Goal: Task Accomplishment & Management: Use online tool/utility

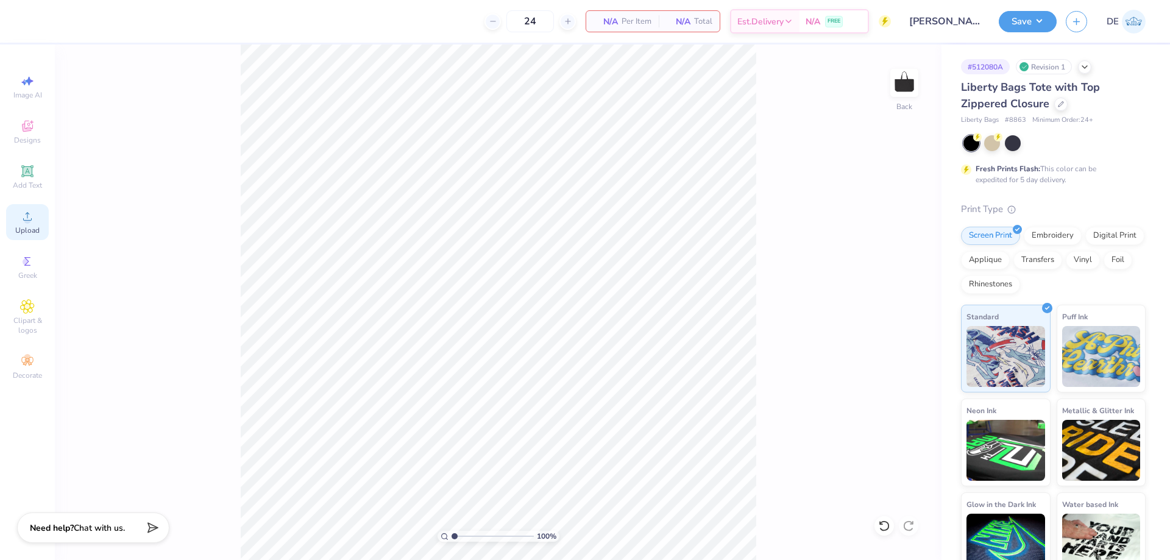
click at [18, 224] on div "Upload" at bounding box center [27, 222] width 43 height 36
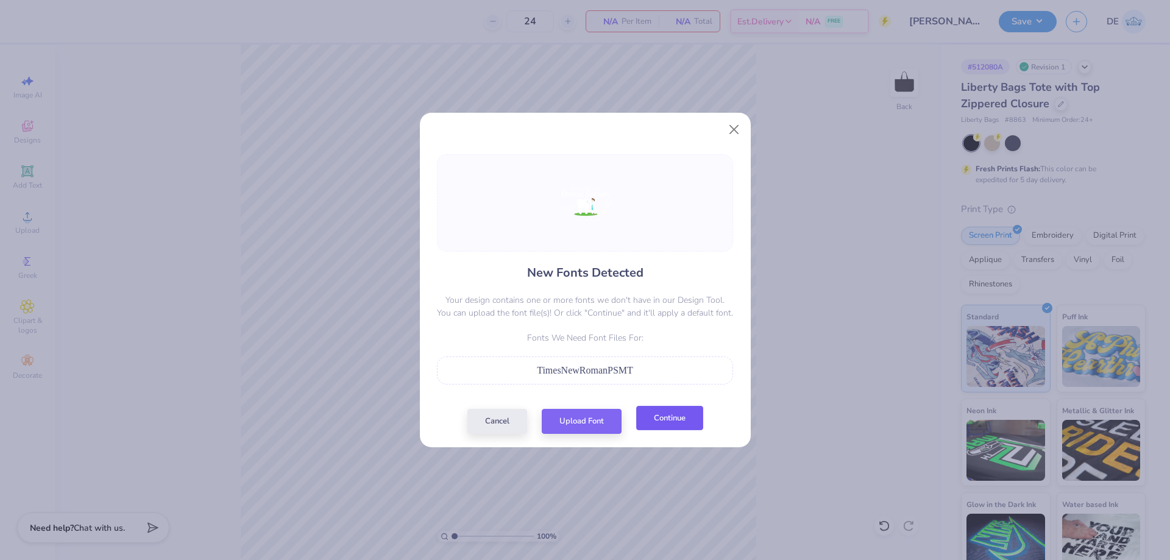
click at [662, 424] on button "Continue" at bounding box center [669, 418] width 67 height 25
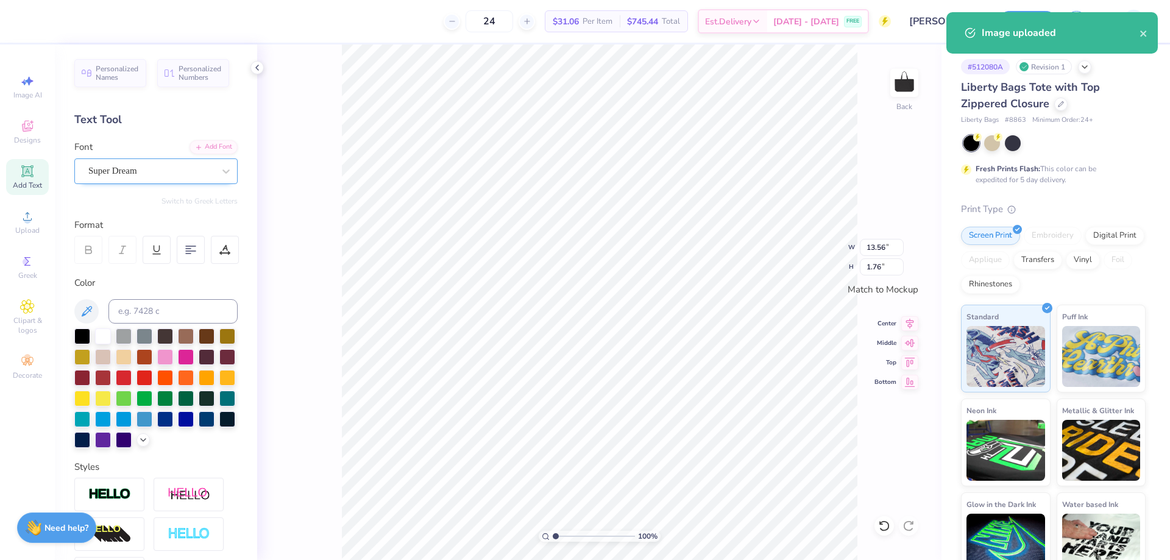
click at [132, 179] on div at bounding box center [151, 171] width 126 height 16
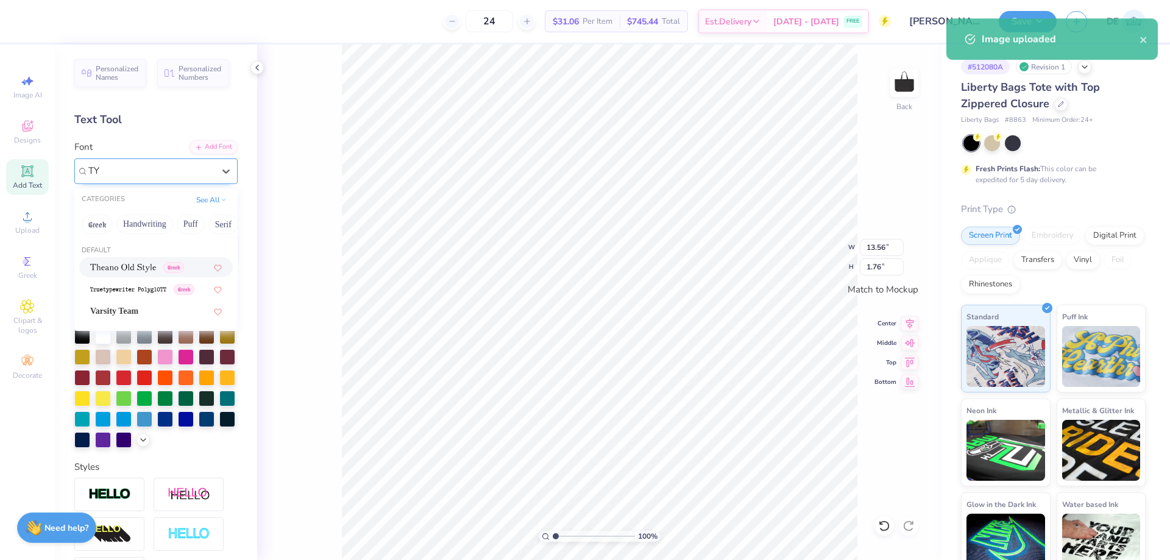
type input "T"
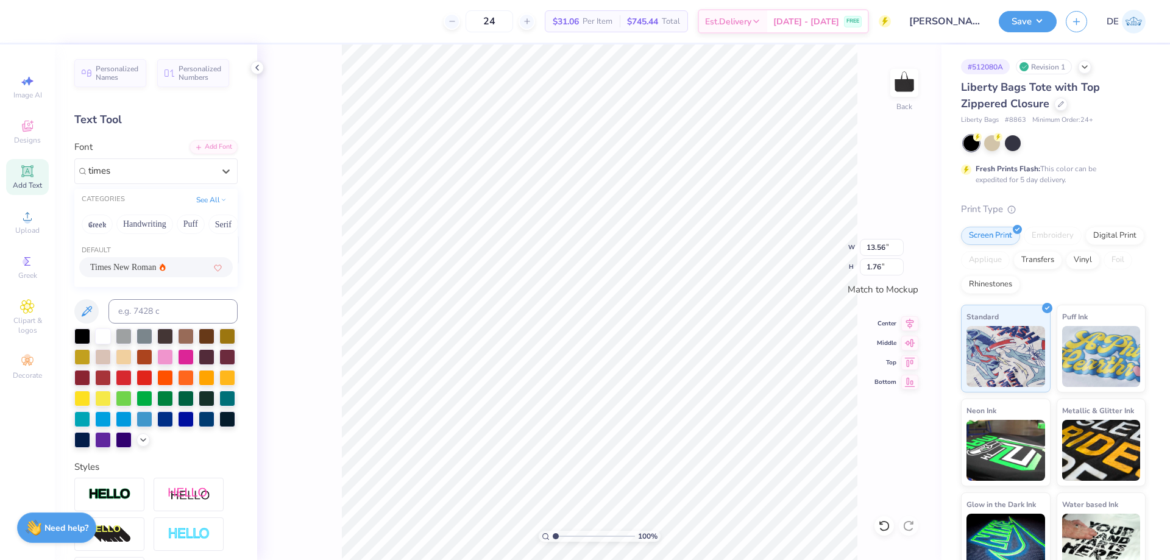
click at [140, 266] on span "Times New Roman" at bounding box center [123, 267] width 66 height 13
type input "times"
type input "11.82"
type input "1.83"
click at [154, 171] on div "Super Dream" at bounding box center [151, 170] width 128 height 19
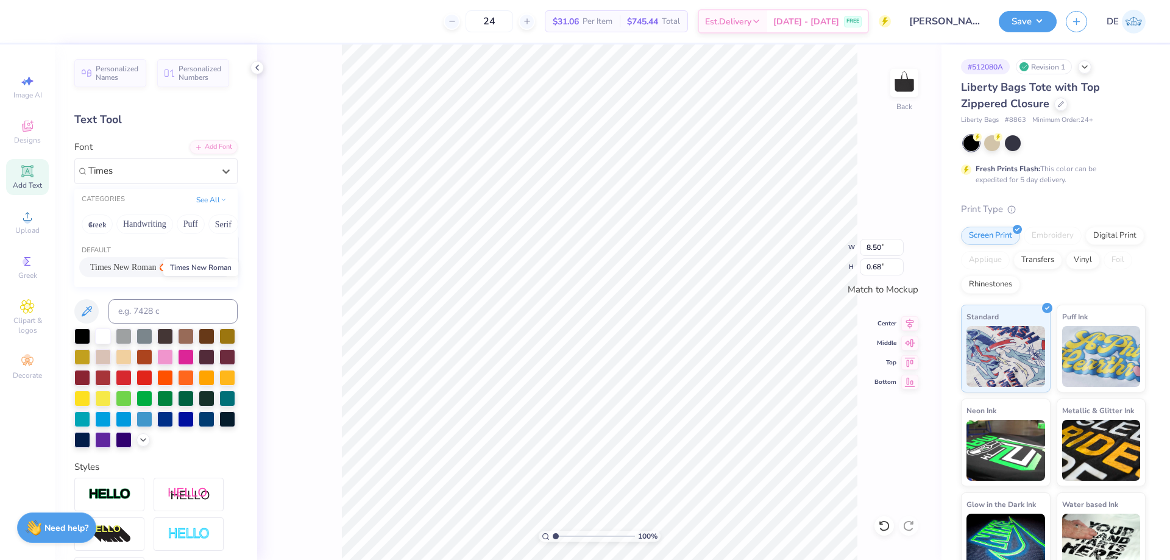
click at [124, 268] on span "Times New Roman" at bounding box center [123, 267] width 66 height 13
type input "Times"
type input "7.64"
type input "0.63"
click at [295, 378] on div "100 % Back W 7.64 7.64 " H 0.63 0.63 " Match to Mockup Center Middle Top Bottom" at bounding box center [599, 302] width 684 height 516
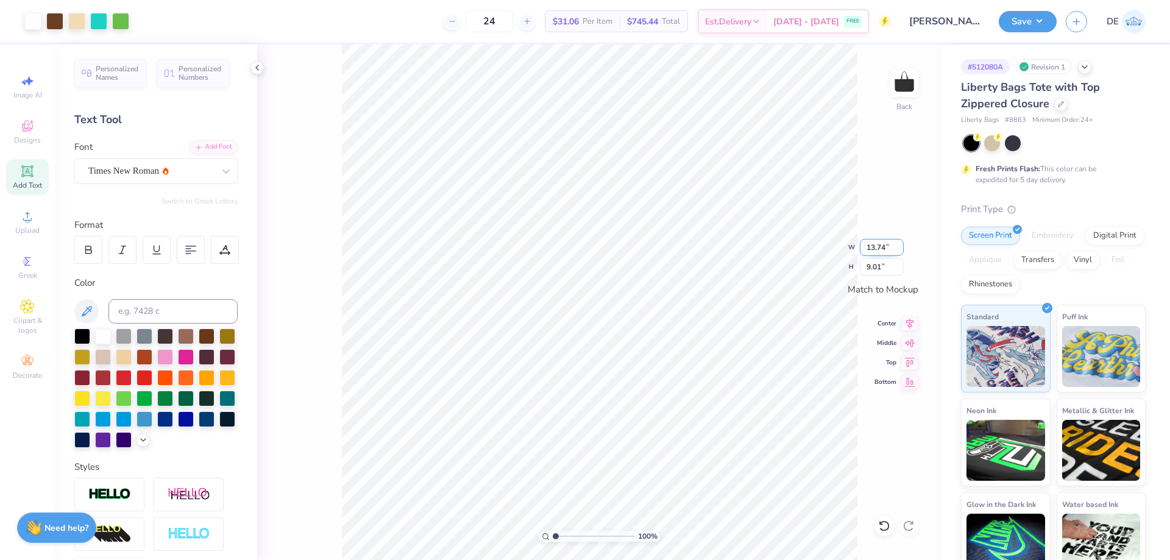
click at [881, 246] on input "13.74" at bounding box center [882, 247] width 44 height 17
click at [880, 246] on input "13.74" at bounding box center [882, 247] width 44 height 17
paste input "0.39"
type input "10.39"
type input "6.81"
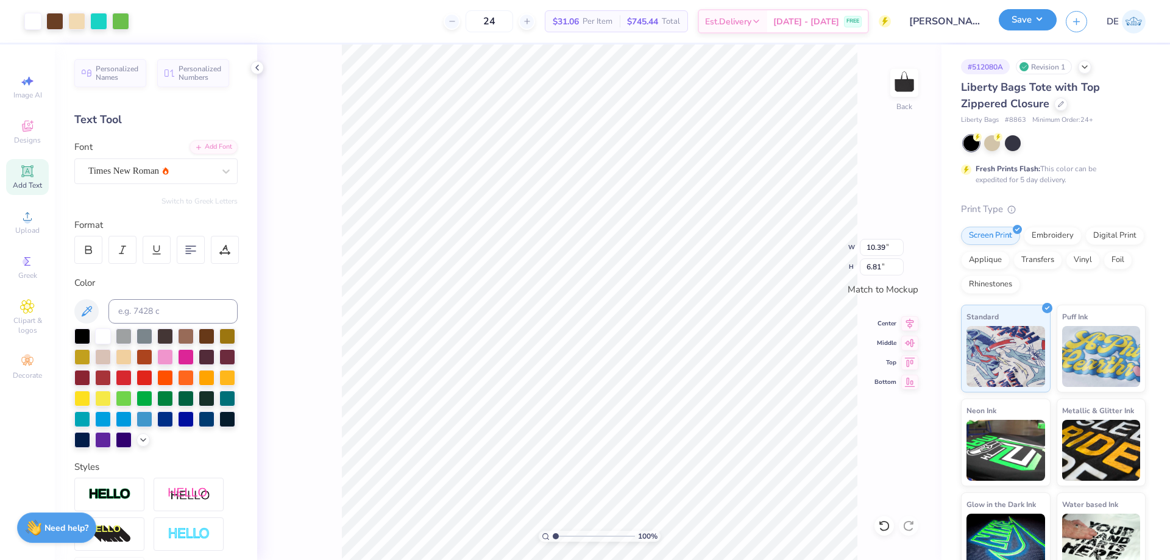
click at [1041, 24] on button "Save" at bounding box center [1028, 19] width 58 height 21
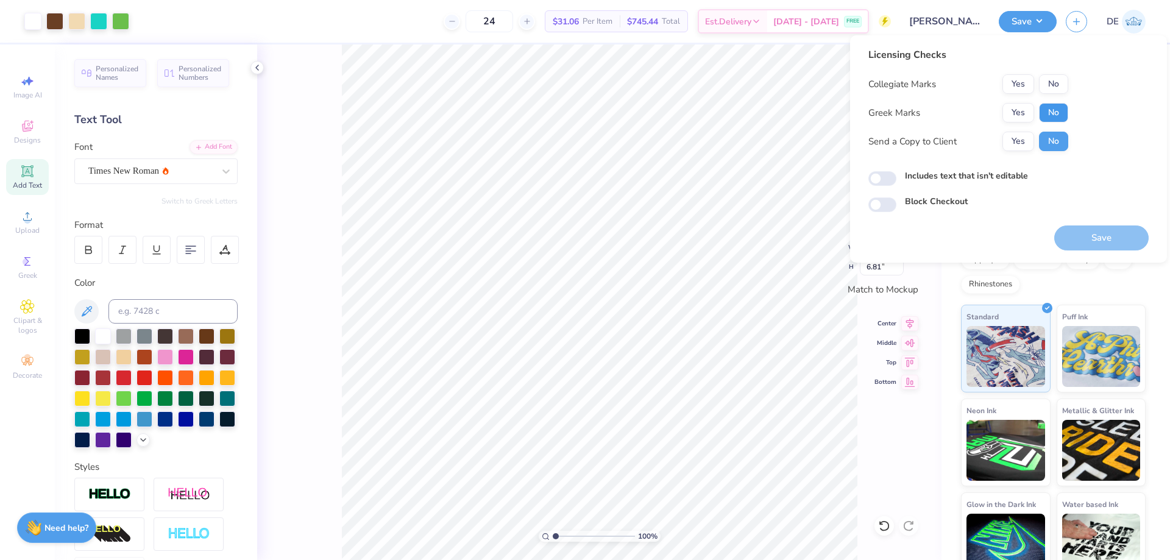
click at [1059, 110] on button "No" at bounding box center [1053, 113] width 29 height 20
click at [1056, 86] on button "No" at bounding box center [1053, 84] width 29 height 20
click at [1107, 235] on button "Save" at bounding box center [1101, 237] width 94 height 25
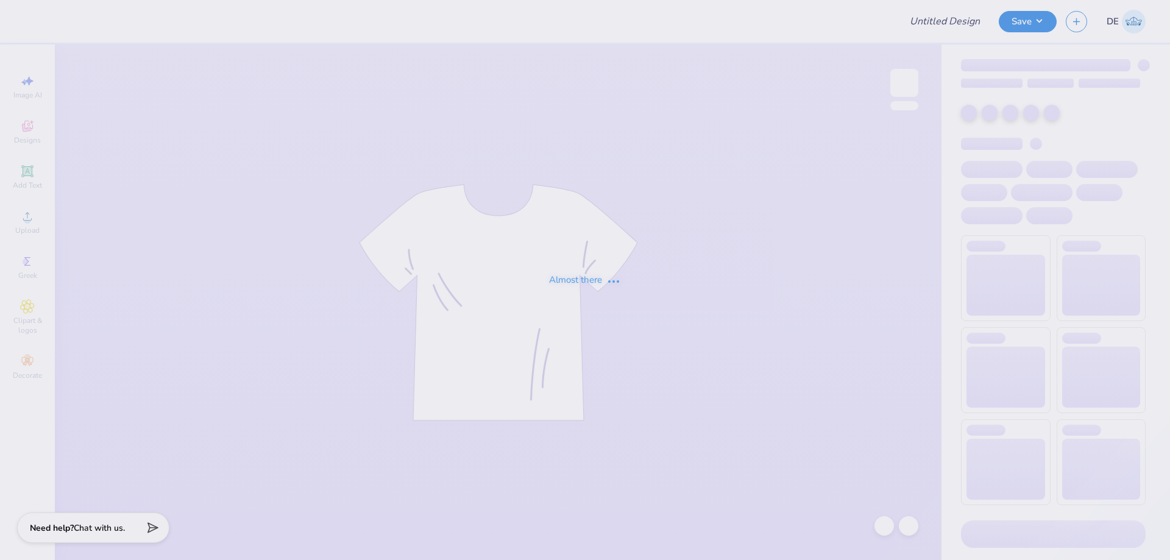
type input "[PERSON_NAME] [PERSON_NAME] : [GEOGRAPHIC_DATA][US_STATE]"
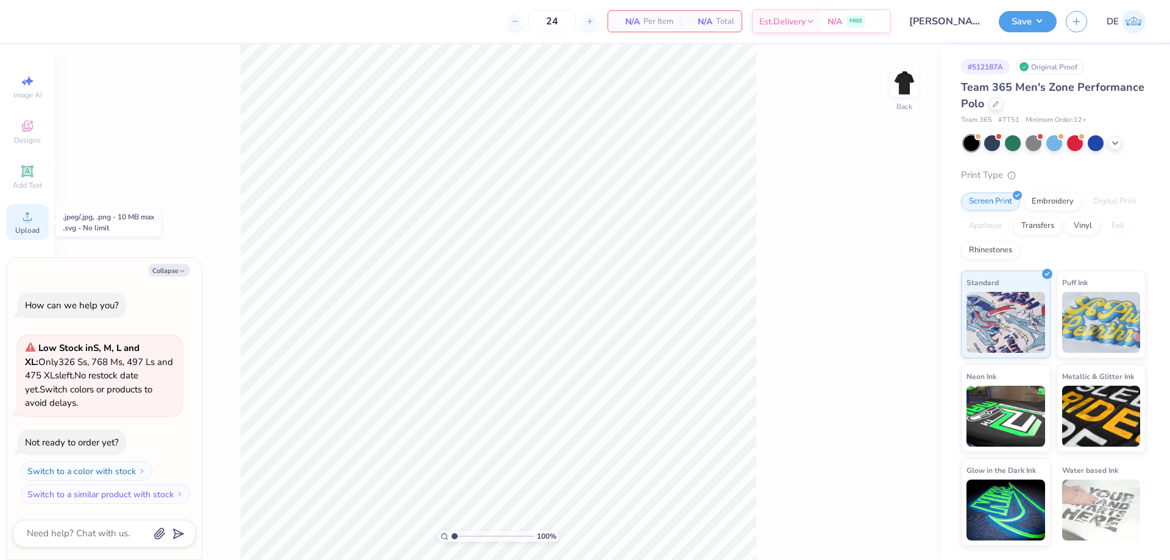
click at [35, 215] on div "Upload" at bounding box center [27, 222] width 43 height 36
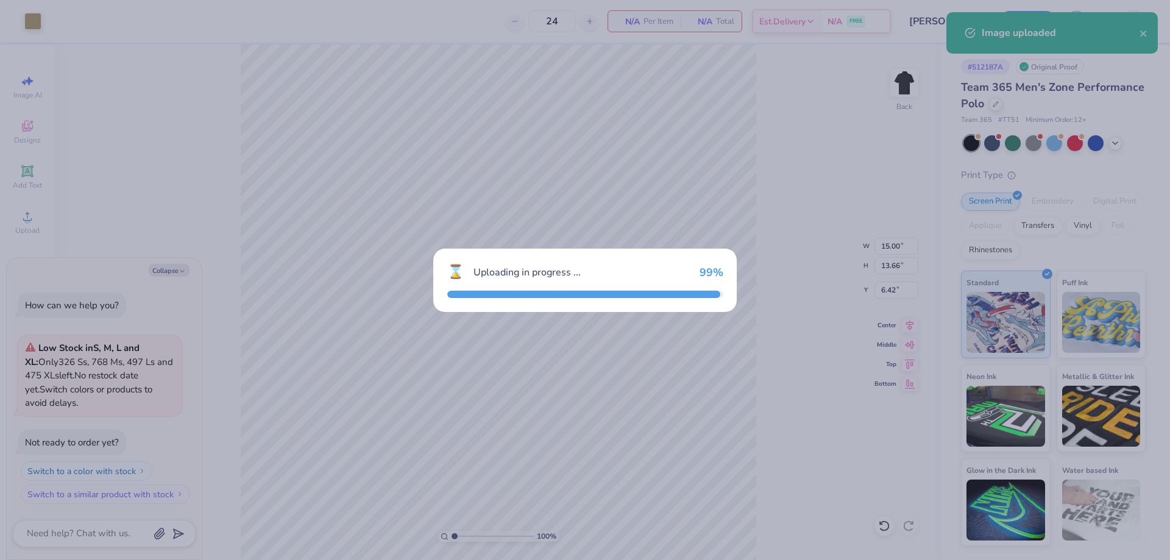
type textarea "x"
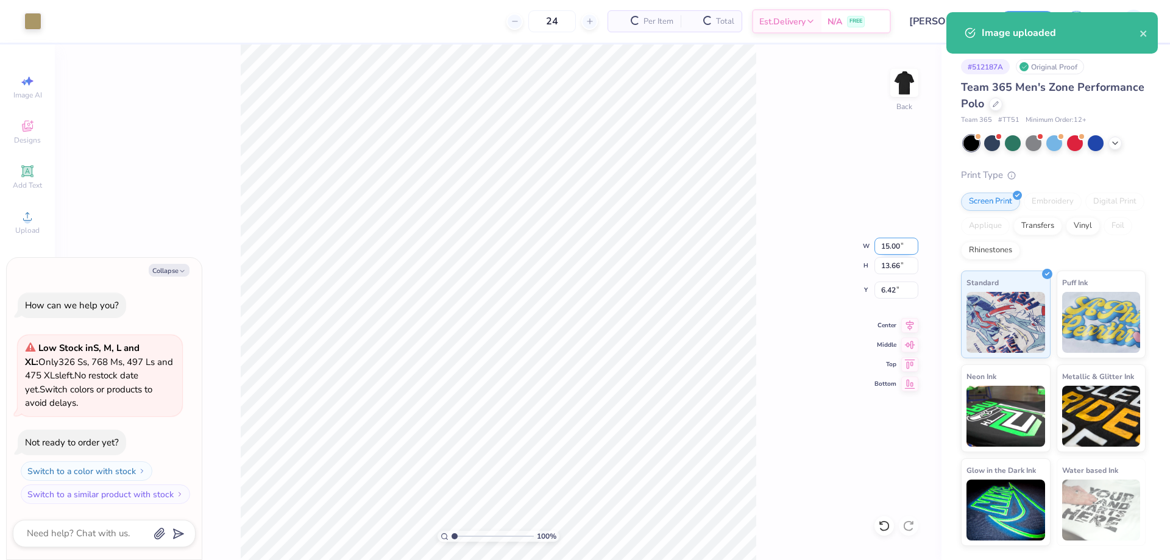
click at [884, 250] on input "15.00" at bounding box center [897, 246] width 44 height 17
type input "4"
type textarea "x"
type input "4.00"
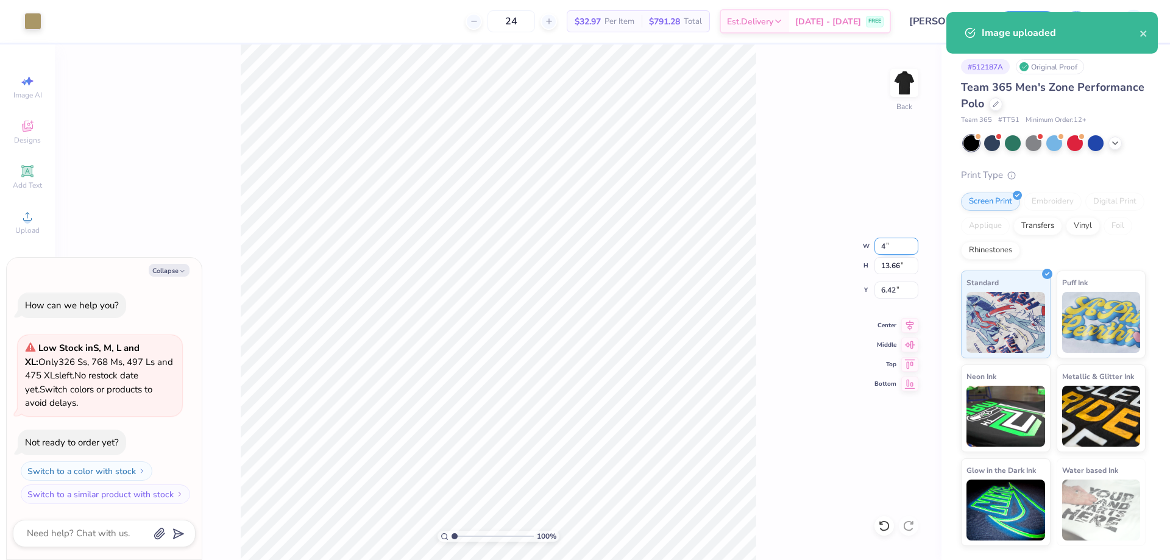
type input "3.64"
type input "11.43"
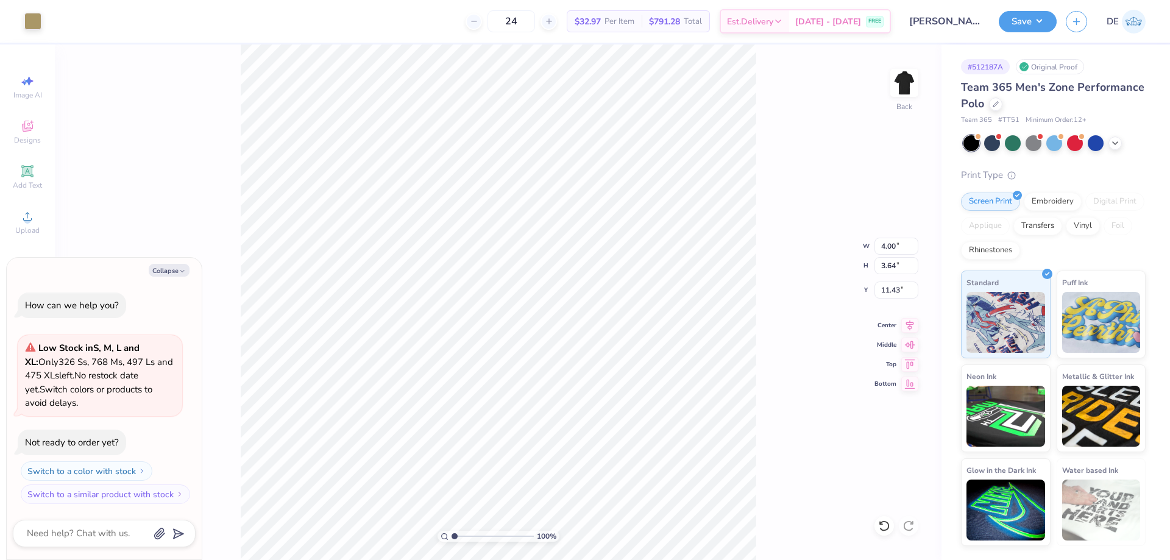
type textarea "x"
type input "3.00"
click at [779, 289] on div "100 % Back W 4.00 4.00 " H 3.64 3.64 " Y 3.00 3.00 " Center Middle Top Bottom" at bounding box center [498, 302] width 887 height 516
click at [1041, 198] on div "Embroidery" at bounding box center [1053, 200] width 58 height 18
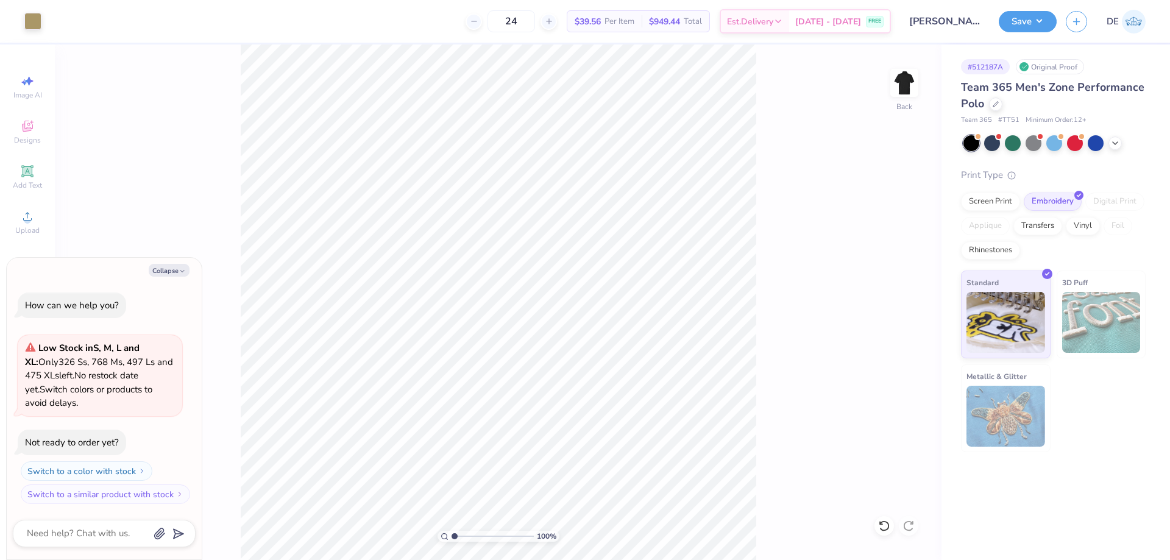
type textarea "x"
drag, startPoint x: 454, startPoint y: 533, endPoint x: 475, endPoint y: 528, distance: 21.9
type input "3.57"
click at [475, 531] on input "range" at bounding box center [493, 536] width 82 height 11
type textarea "x"
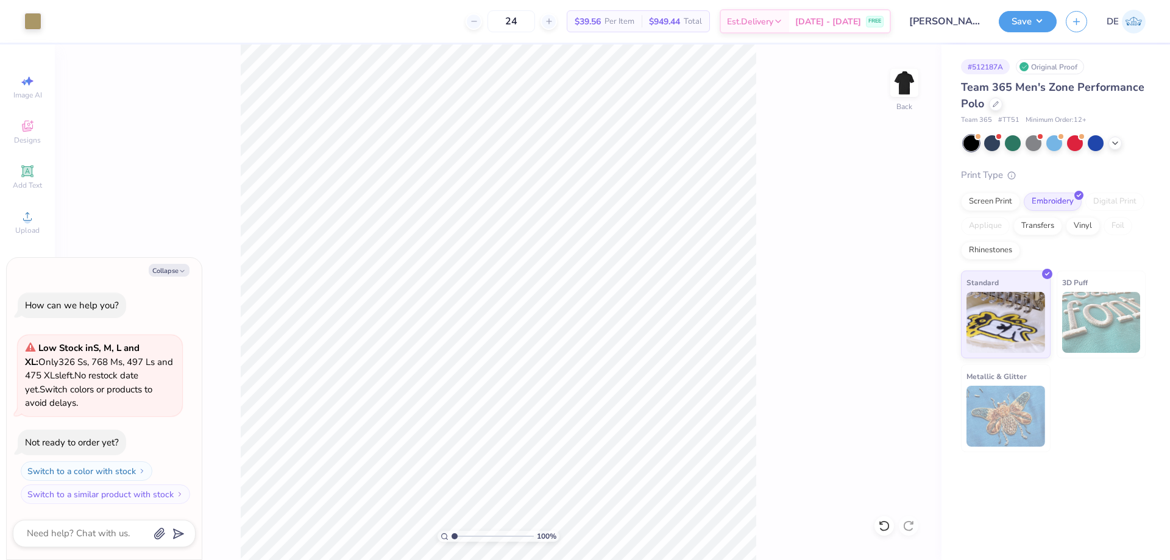
drag, startPoint x: 475, startPoint y: 534, endPoint x: 383, endPoint y: 515, distance: 94.1
type input "1"
click at [452, 531] on input "range" at bounding box center [493, 536] width 82 height 11
click at [1015, 24] on button "Save" at bounding box center [1028, 19] width 58 height 21
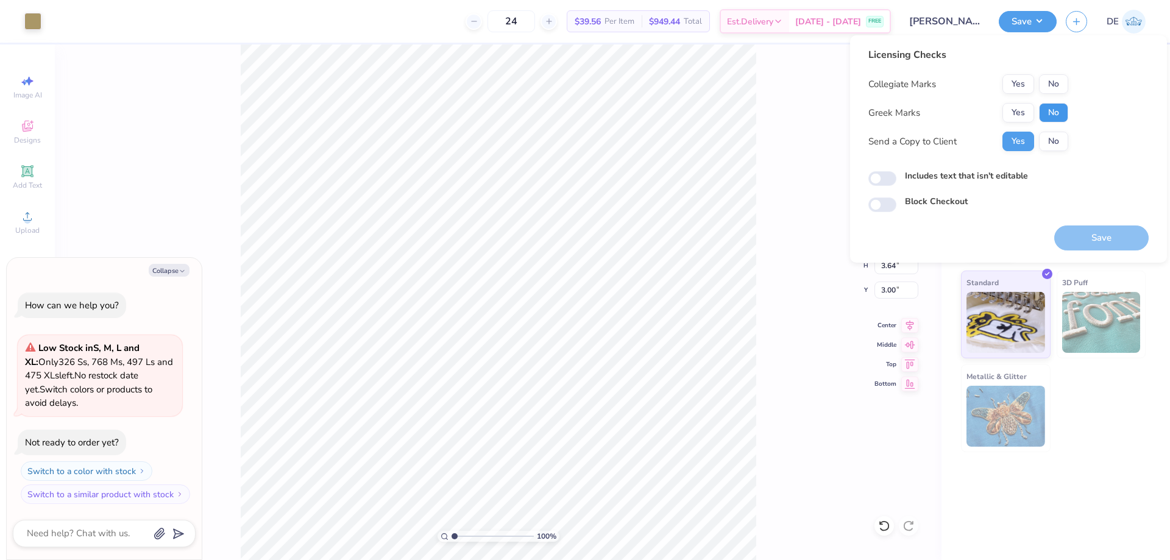
click at [1049, 116] on button "No" at bounding box center [1053, 113] width 29 height 20
click at [1047, 83] on button "No" at bounding box center [1053, 84] width 29 height 20
click at [1126, 237] on button "Save" at bounding box center [1101, 237] width 94 height 25
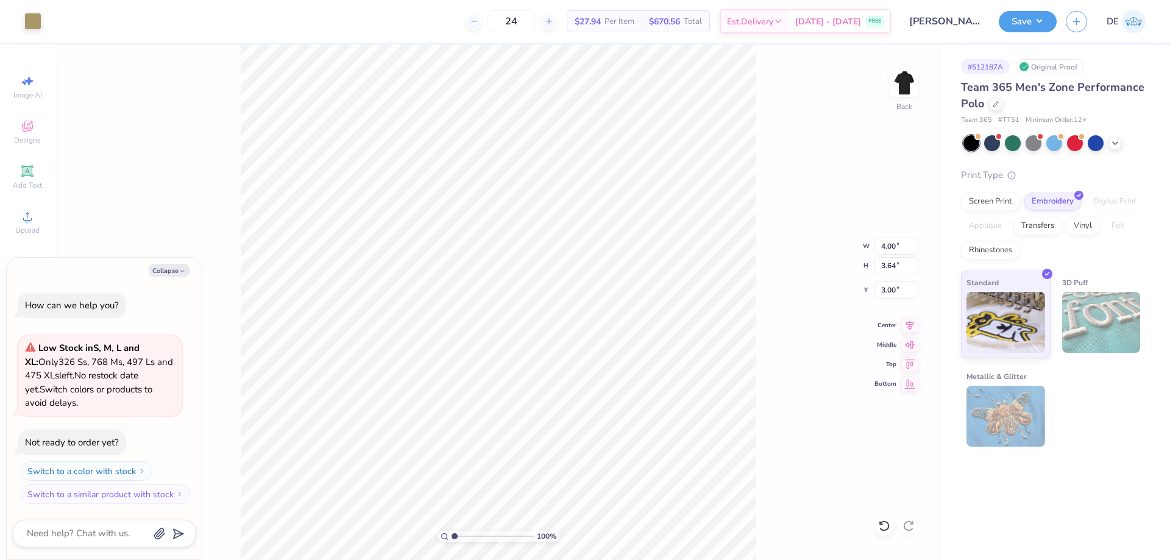
type textarea "x"
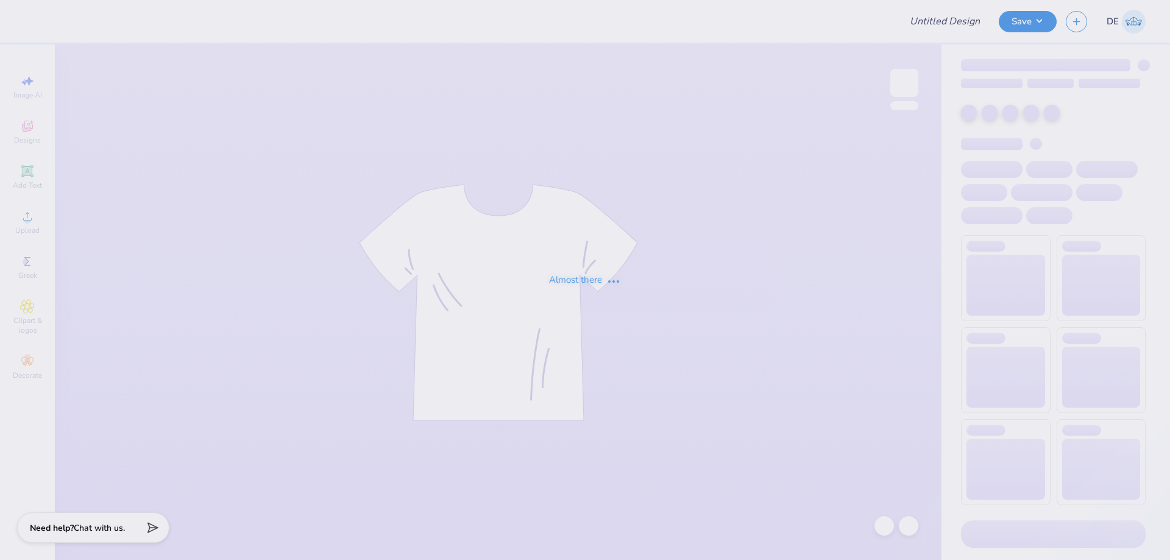
type input "Model Home Hats"
